Goal: Information Seeking & Learning: Learn about a topic

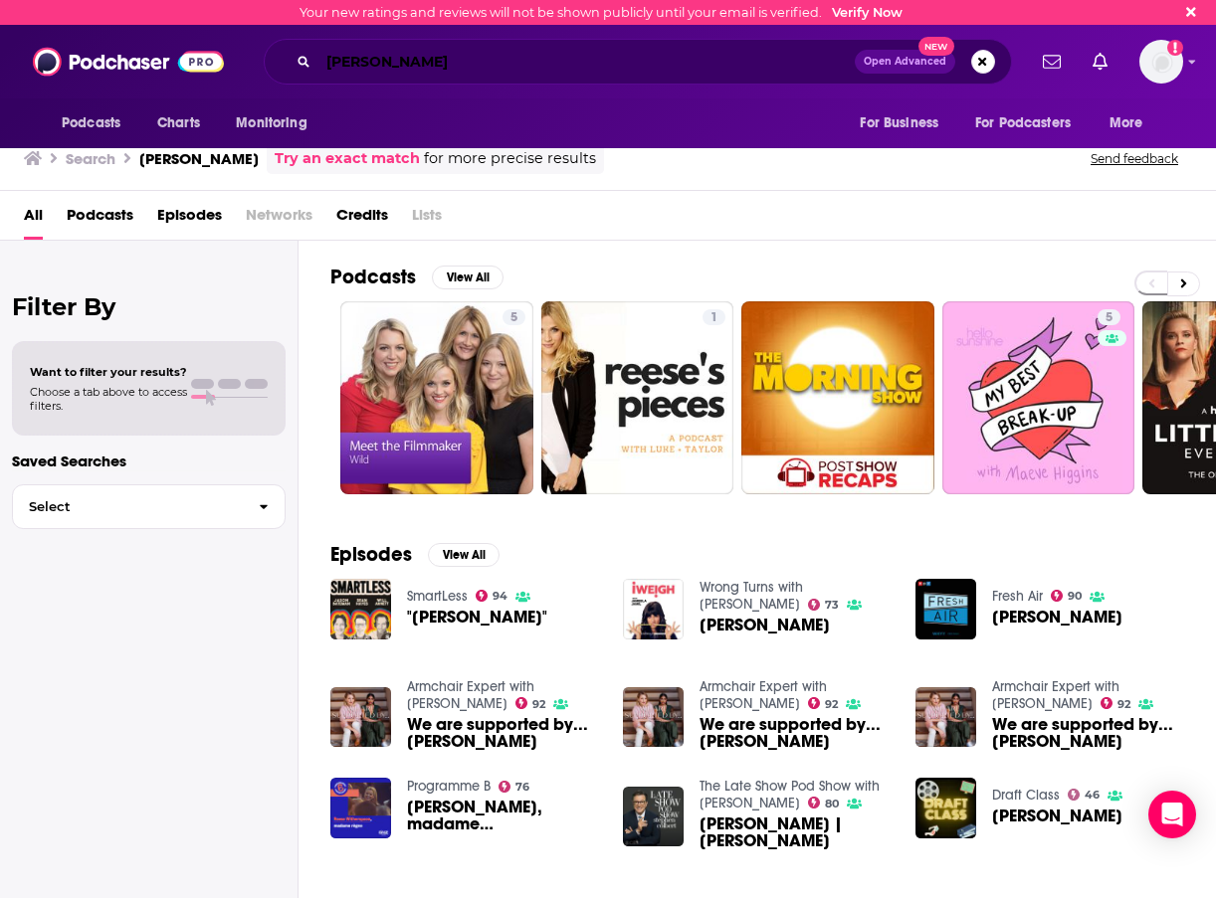
click at [571, 52] on input "[PERSON_NAME]" at bounding box center [586, 62] width 536 height 32
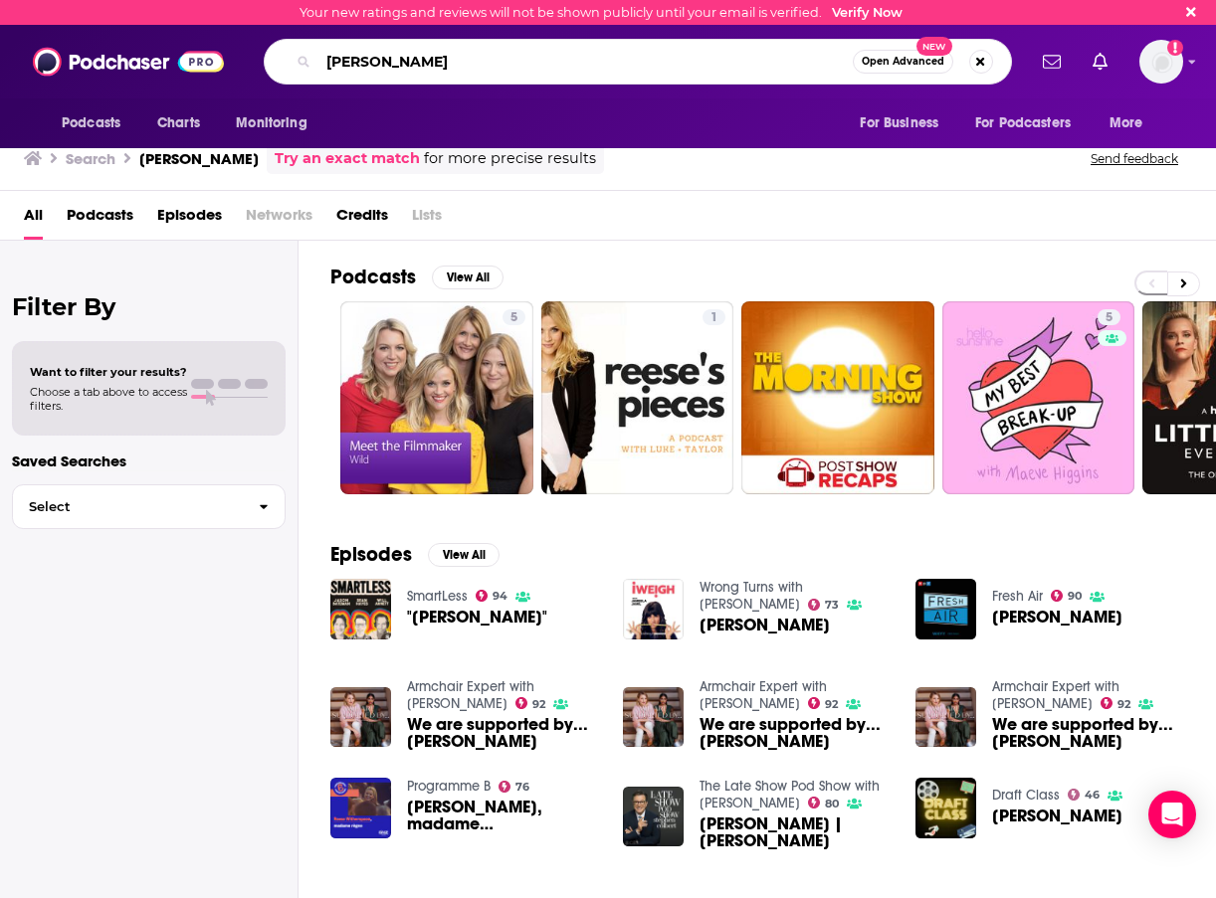
drag, startPoint x: 540, startPoint y: 59, endPoint x: 184, endPoint y: 48, distance: 356.3
click at [185, 48] on div "Podcasts Charts Monitoring [PERSON_NAME] Open Advanced New For Business For Pod…" at bounding box center [608, 62] width 1216 height 74
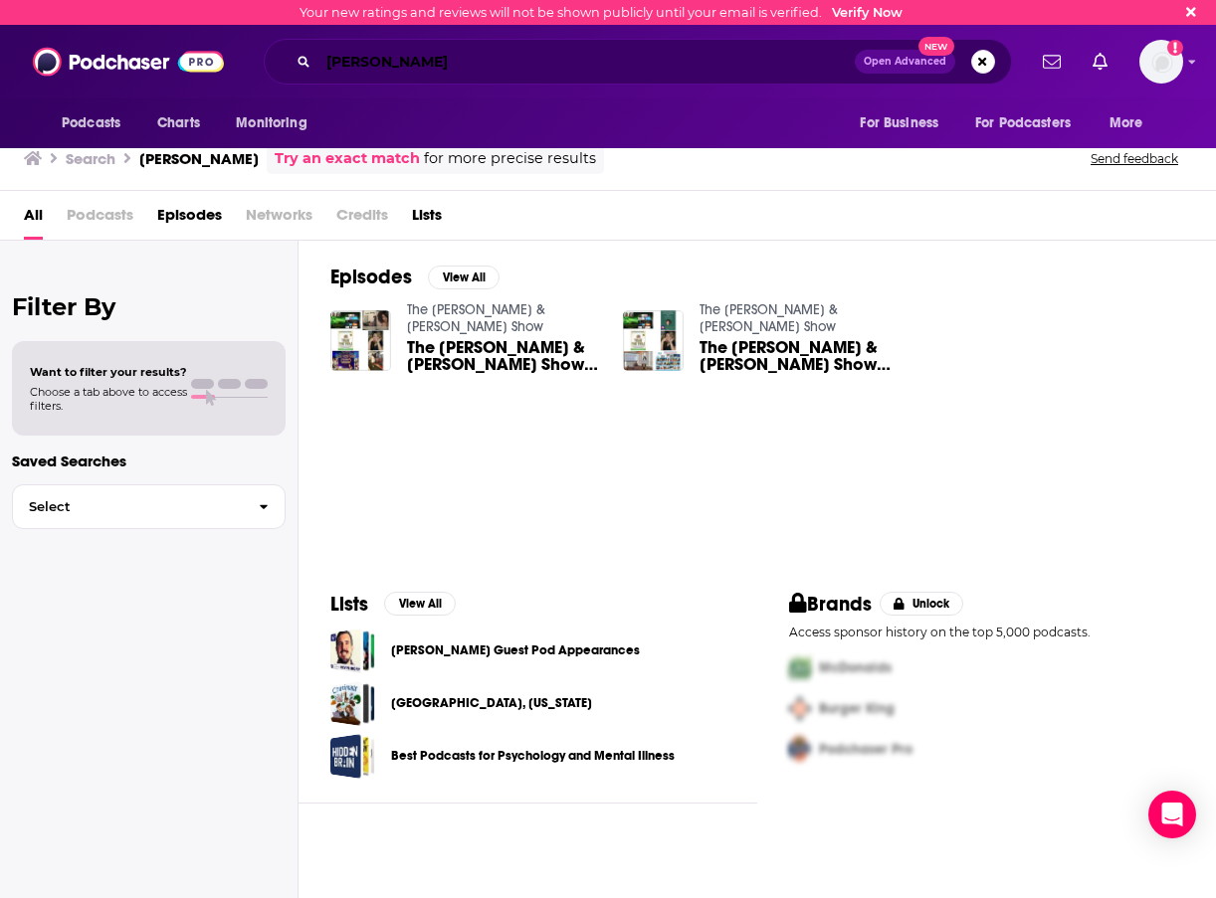
click at [462, 68] on input "[PERSON_NAME]" at bounding box center [586, 62] width 536 height 32
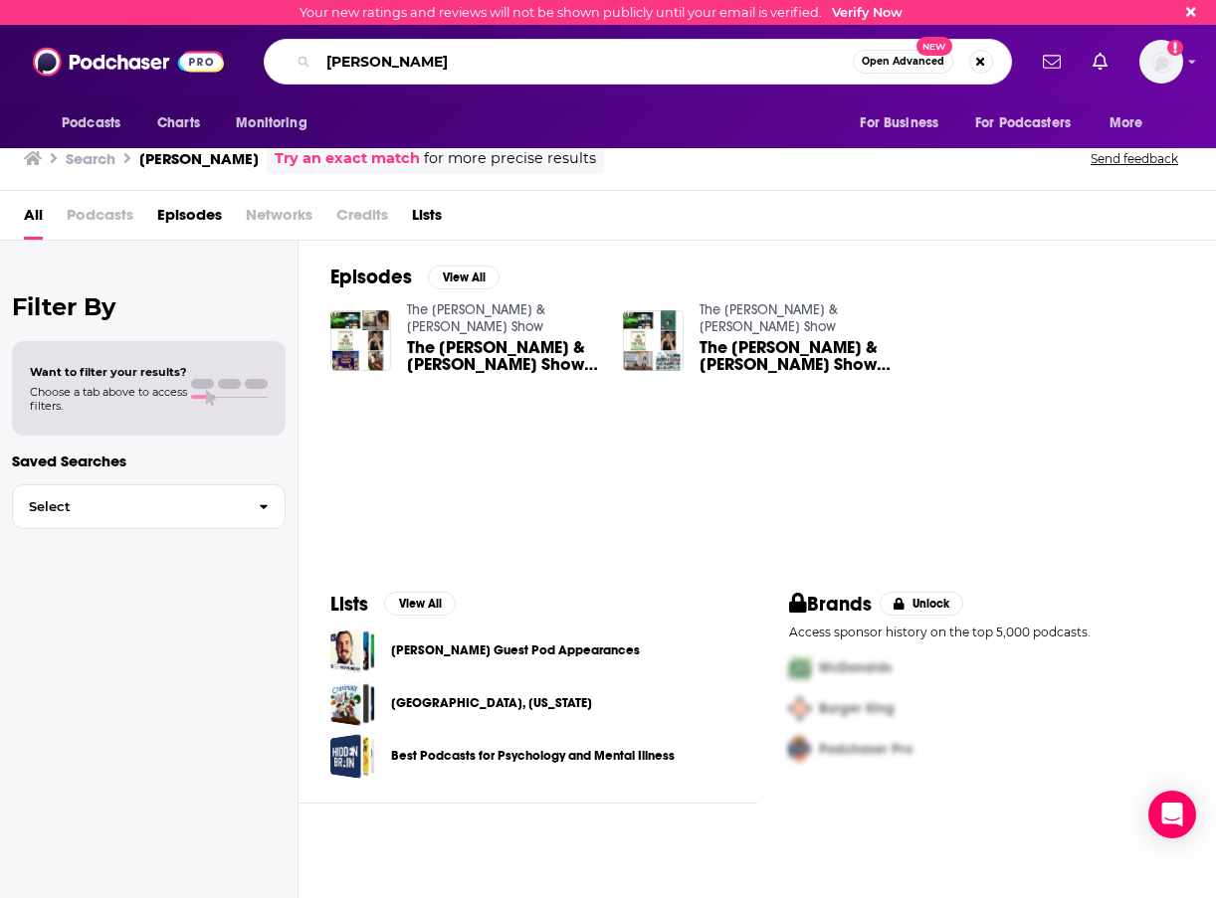
type input "[PERSON_NAME]"
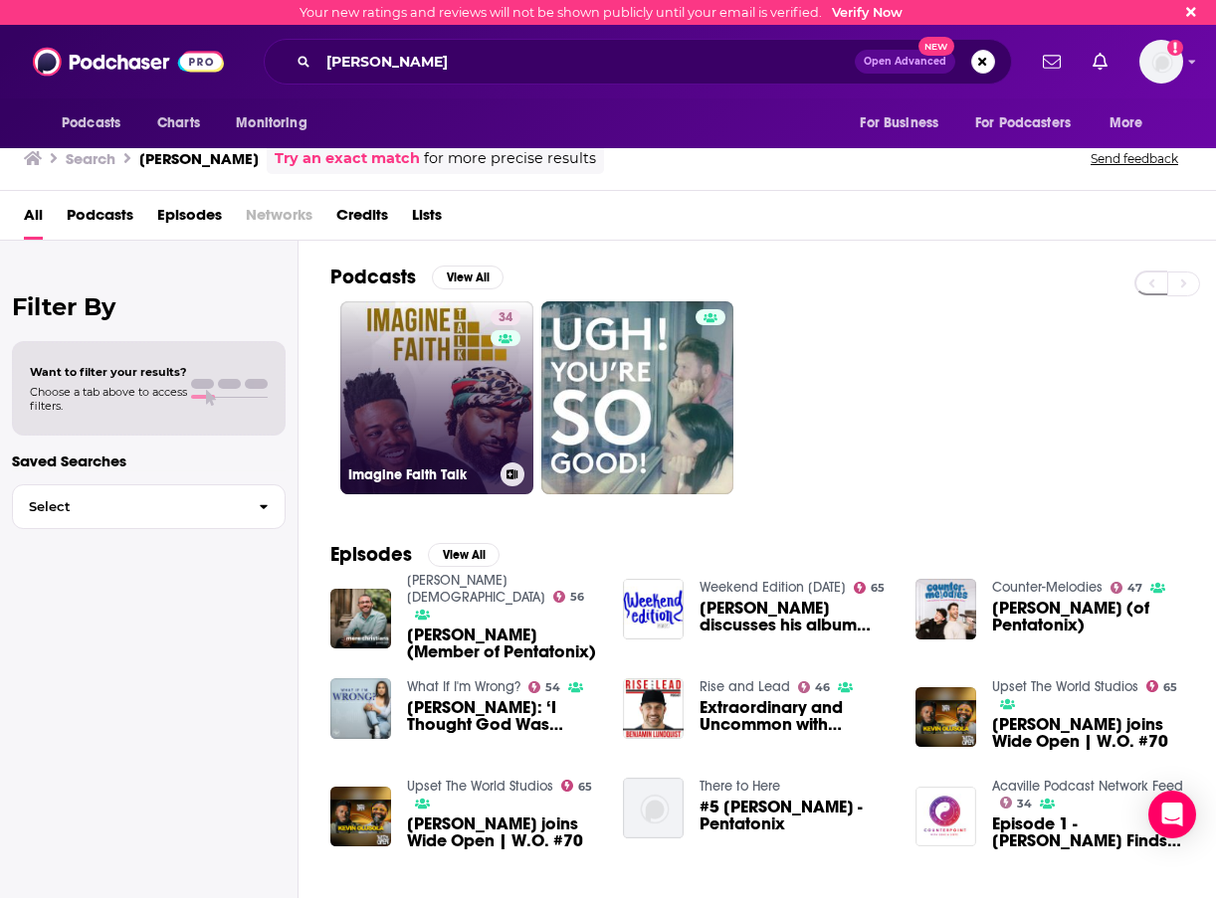
click at [419, 394] on link "34 Imagine Faith Talk" at bounding box center [436, 397] width 193 height 193
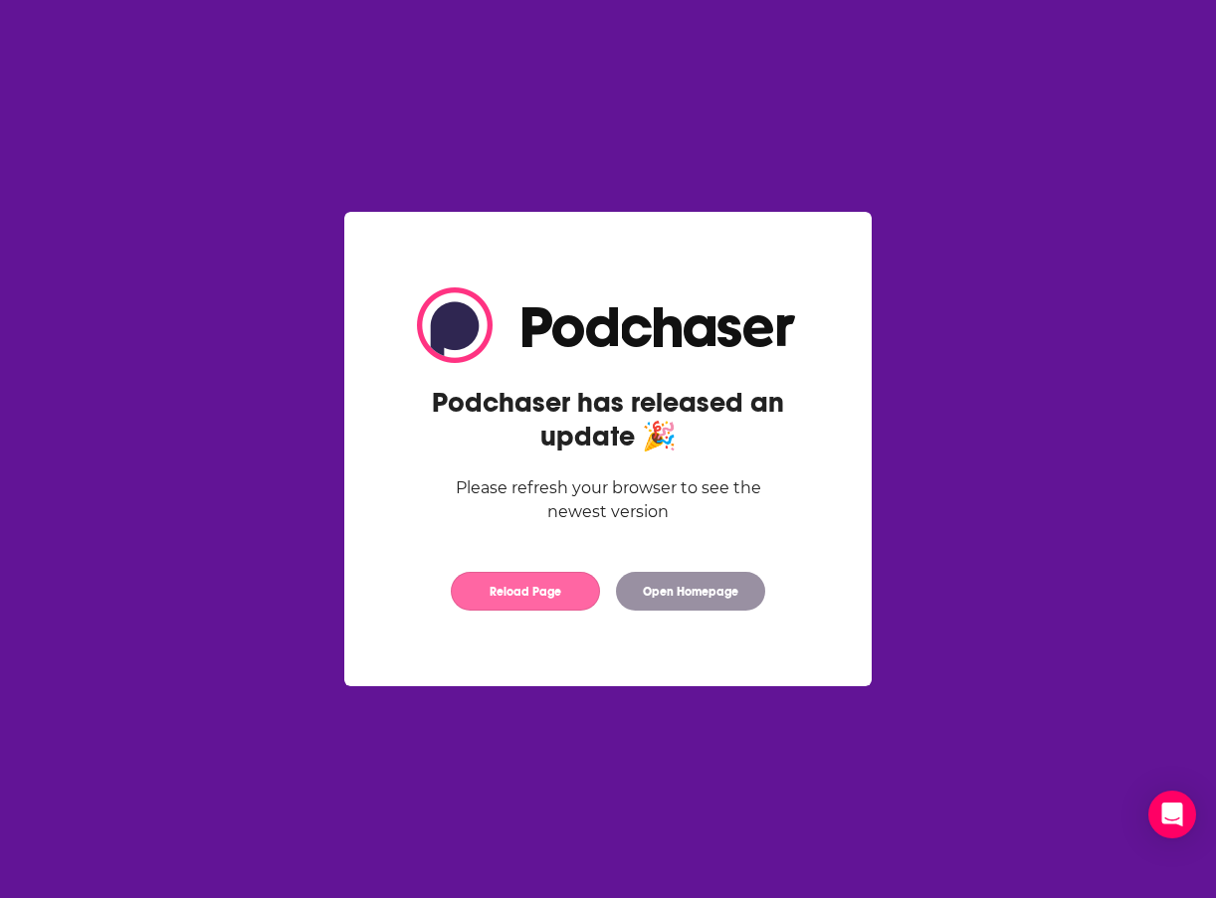
click at [539, 595] on button "Reload Page" at bounding box center [525, 591] width 149 height 39
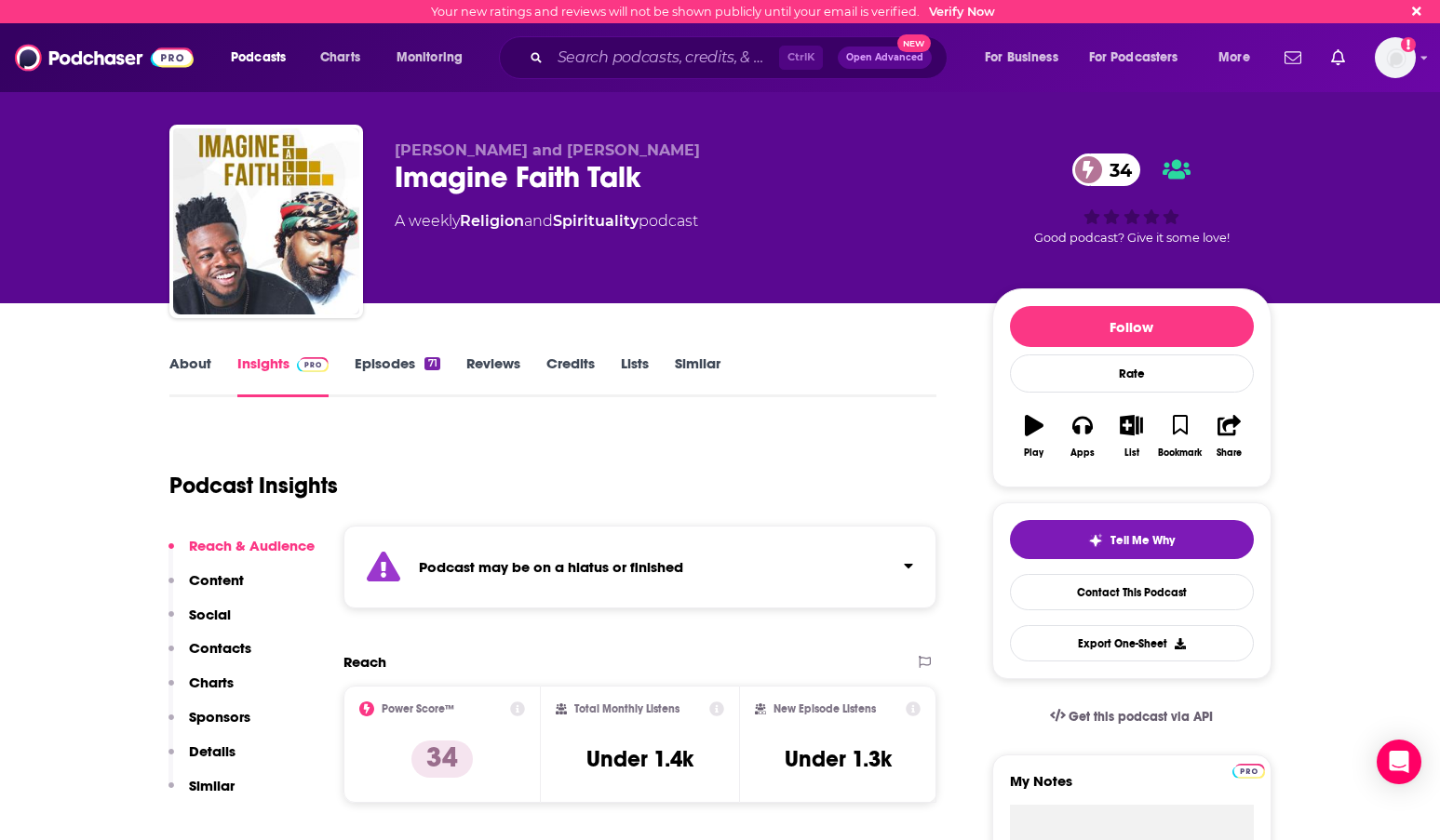
click at [179, 358] on link "About" at bounding box center [190, 376] width 42 height 43
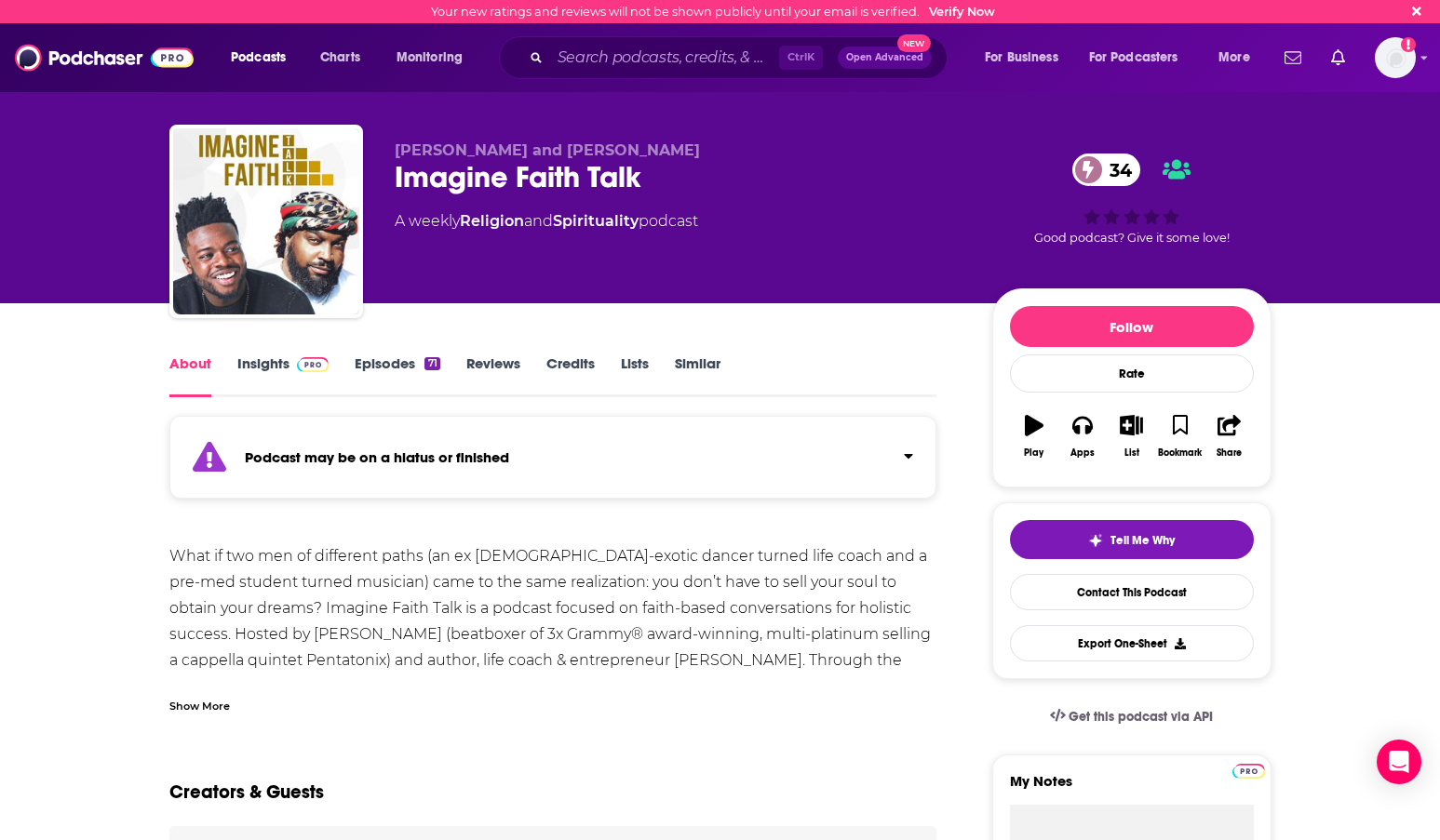
click at [205, 706] on div "Show More" at bounding box center [199, 704] width 61 height 18
